Goal: Information Seeking & Learning: Learn about a topic

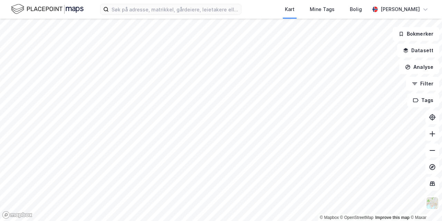
click at [45, 17] on div "Kart Mine Tags Bolig [PERSON_NAME]" at bounding box center [221, 9] width 442 height 19
click at [149, 13] on input at bounding box center [175, 9] width 132 height 10
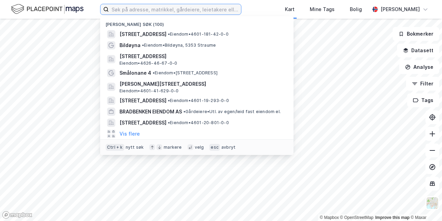
type input "s"
type input "hage og maskinsenteret"
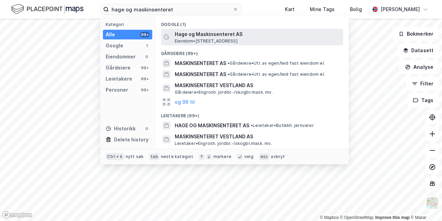
click at [198, 38] on span "Hage og Maskinsenteret AS" at bounding box center [258, 34] width 166 height 8
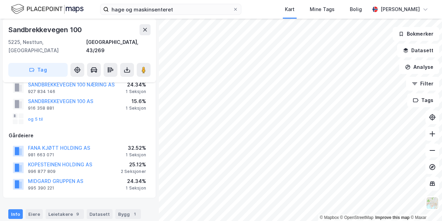
scroll to position [52, 0]
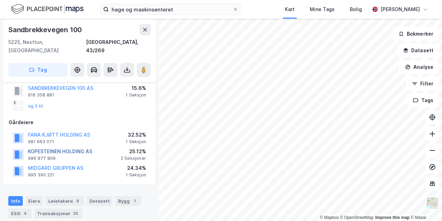
click at [0, 0] on button "KOPESTEINEN HOLDING AS" at bounding box center [0, 0] width 0 height 0
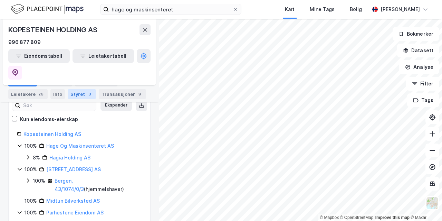
scroll to position [105, 0]
click at [70, 166] on link "[STREET_ADDRESS] AS" at bounding box center [73, 169] width 55 height 6
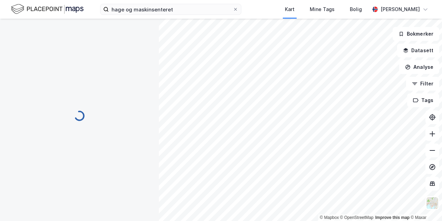
scroll to position [0, 0]
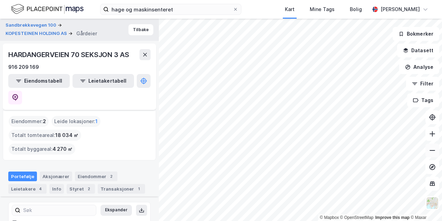
click at [431, 152] on icon at bounding box center [432, 150] width 7 height 7
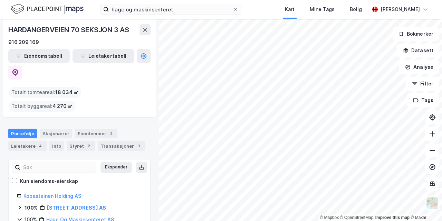
scroll to position [52, 0]
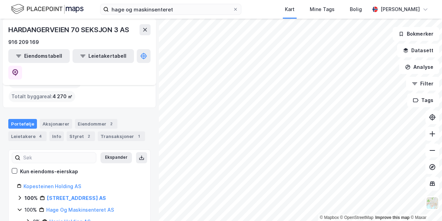
click at [17, 195] on icon at bounding box center [20, 198] width 6 height 6
drag, startPoint x: 128, startPoint y: 167, endPoint x: 45, endPoint y: 167, distance: 82.9
click at [45, 194] on div "100% Hardangerveien 70 Seksjon 3 AS" at bounding box center [83, 198] width 117 height 8
copy div "[STREET_ADDRESS] AS"
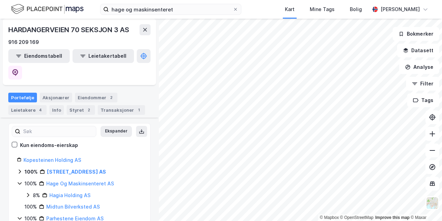
scroll to position [105, 0]
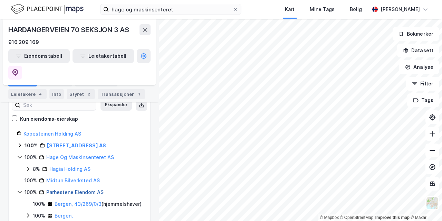
click at [86, 189] on link "Parhestene Eiendom AS" at bounding box center [74, 192] width 57 height 6
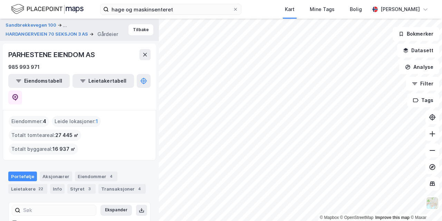
scroll to position [101, 0]
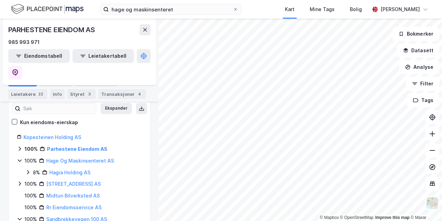
click at [19, 146] on icon at bounding box center [20, 149] width 6 height 6
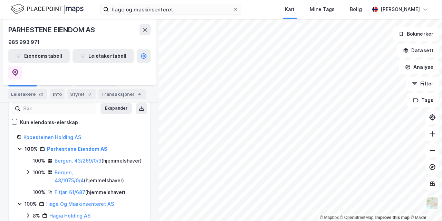
click at [19, 146] on icon at bounding box center [20, 149] width 6 height 6
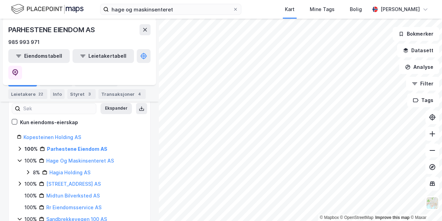
click at [19, 146] on icon at bounding box center [20, 149] width 6 height 6
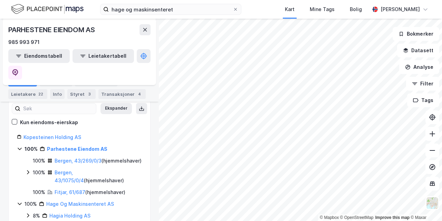
click at [19, 146] on icon at bounding box center [20, 149] width 6 height 6
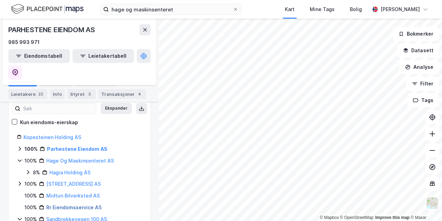
click at [48, 204] on link "Rr Eiendomsservice AS" at bounding box center [73, 207] width 55 height 6
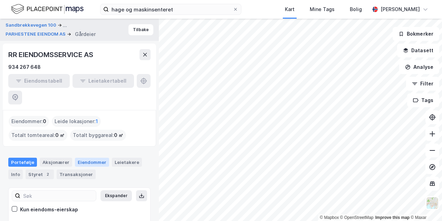
click at [86, 157] on div "Eiendommer" at bounding box center [92, 161] width 34 height 9
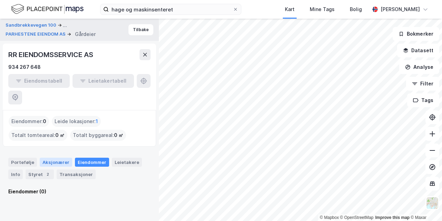
click at [45, 157] on div "Aksjonærer" at bounding box center [56, 161] width 32 height 9
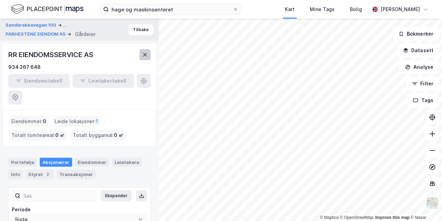
click at [147, 52] on button at bounding box center [144, 54] width 11 height 11
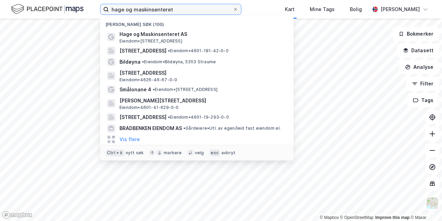
drag, startPoint x: 176, startPoint y: 8, endPoint x: 79, endPoint y: 14, distance: 96.9
click at [109, 14] on input "hage og maskinsenteret" at bounding box center [171, 9] width 124 height 10
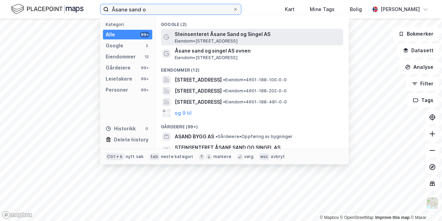
type input "Åsane sand o"
click at [204, 31] on span "Steinsenteret Åsane Sand og Singel AS" at bounding box center [258, 34] width 166 height 8
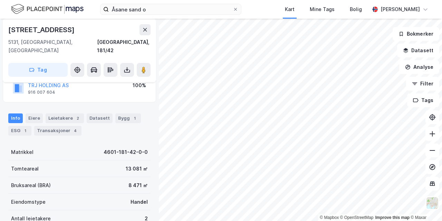
scroll to position [50, 0]
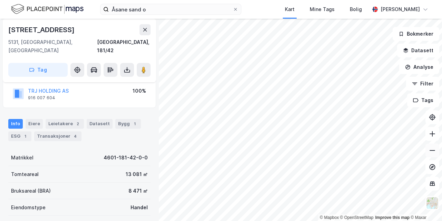
click at [428, 154] on button at bounding box center [432, 150] width 14 height 14
click at [429, 150] on icon at bounding box center [432, 150] width 7 height 7
click at [428, 154] on button at bounding box center [432, 150] width 14 height 14
drag, startPoint x: 79, startPoint y: 29, endPoint x: 0, endPoint y: 23, distance: 79.3
click at [0, 23] on div "[STREET_ADDRESS], 181/42 Tag Hjemmelshaver ULSETSTEMMA NÆRINGSPARK AS 916 346 3…" at bounding box center [79, 120] width 159 height 202
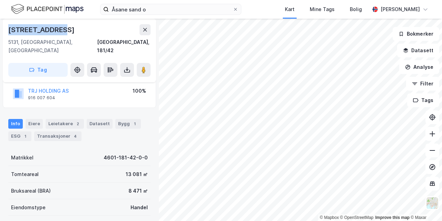
copy div "[STREET_ADDRESS]"
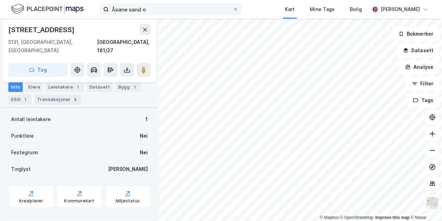
scroll to position [155, 0]
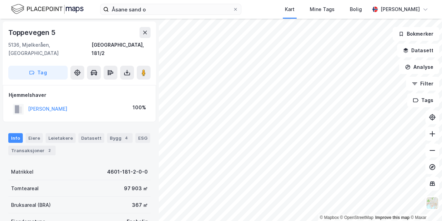
click at [142, 101] on div "© Mapbox © OpenStreetMap Improve this map © [STREET_ADDRESS], Mjølkeråen, [STRE…" at bounding box center [221, 120] width 442 height 202
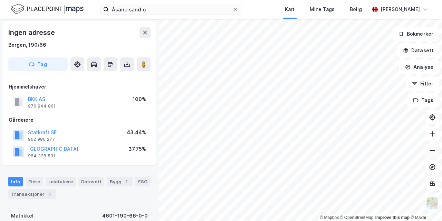
click at [432, 152] on icon at bounding box center [432, 150] width 7 height 7
click at [431, 152] on icon at bounding box center [432, 150] width 7 height 7
click at [427, 150] on button at bounding box center [432, 150] width 14 height 14
click at [430, 149] on icon at bounding box center [432, 150] width 7 height 7
